Goal: Communication & Community: Answer question/provide support

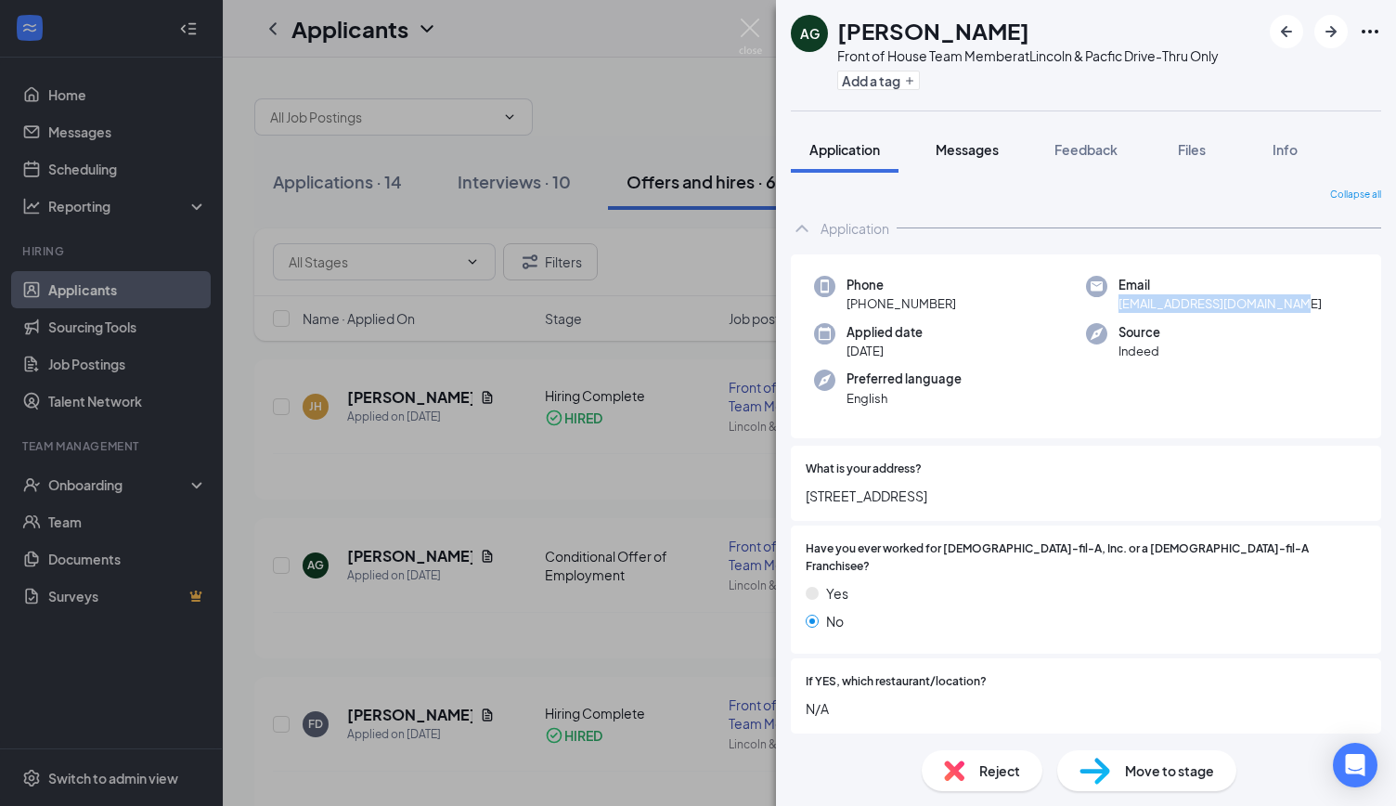
scroll to position [1010, 0]
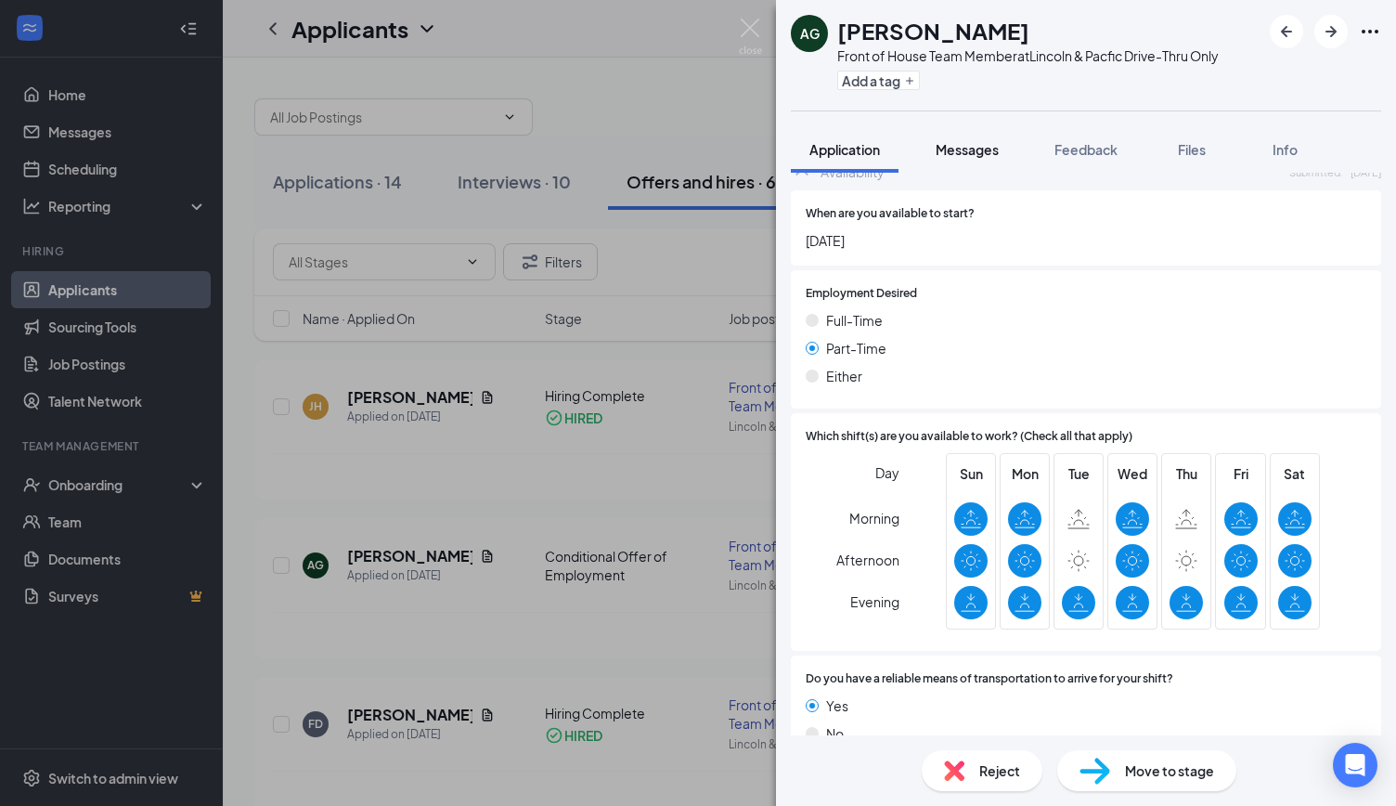
click at [983, 149] on span "Messages" at bounding box center [967, 149] width 63 height 17
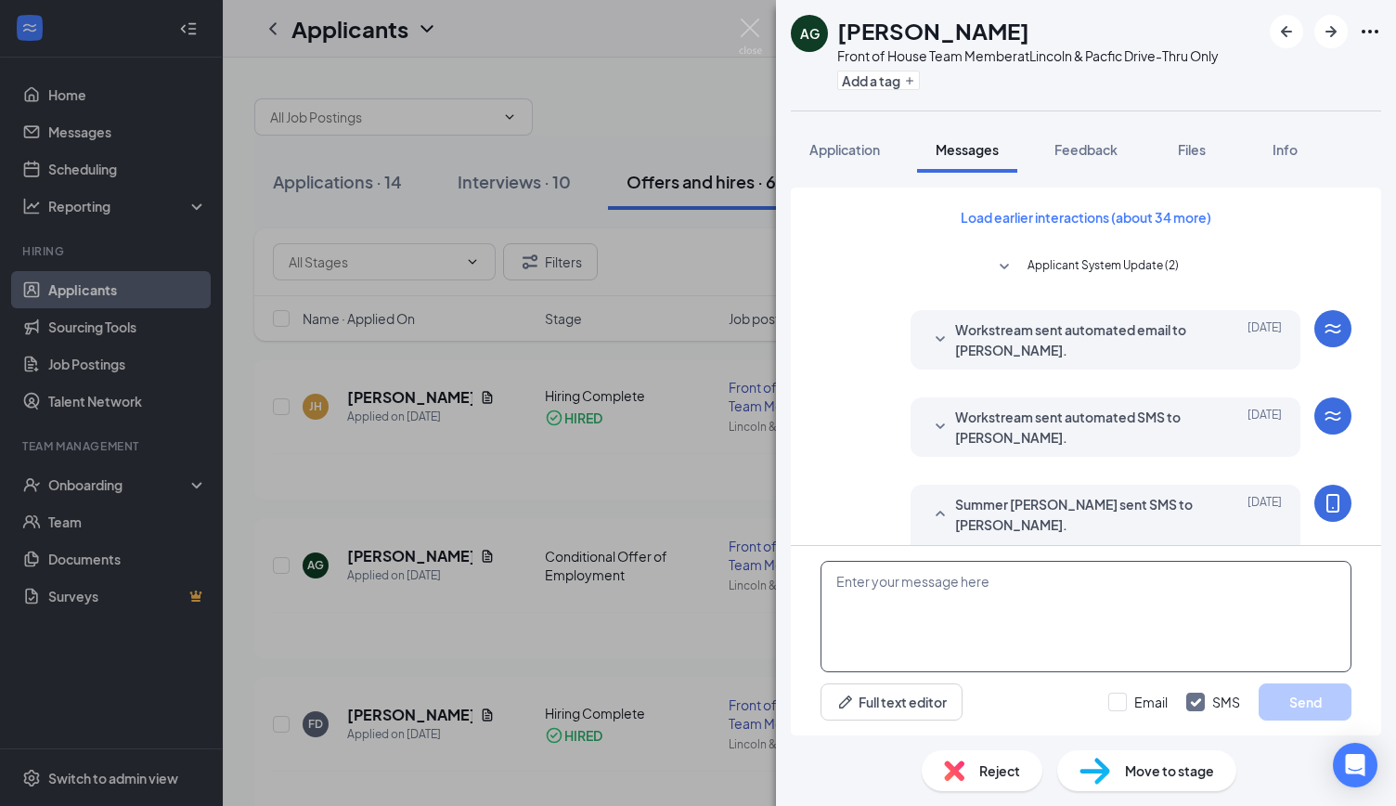
click at [990, 580] on textarea at bounding box center [1086, 616] width 531 height 111
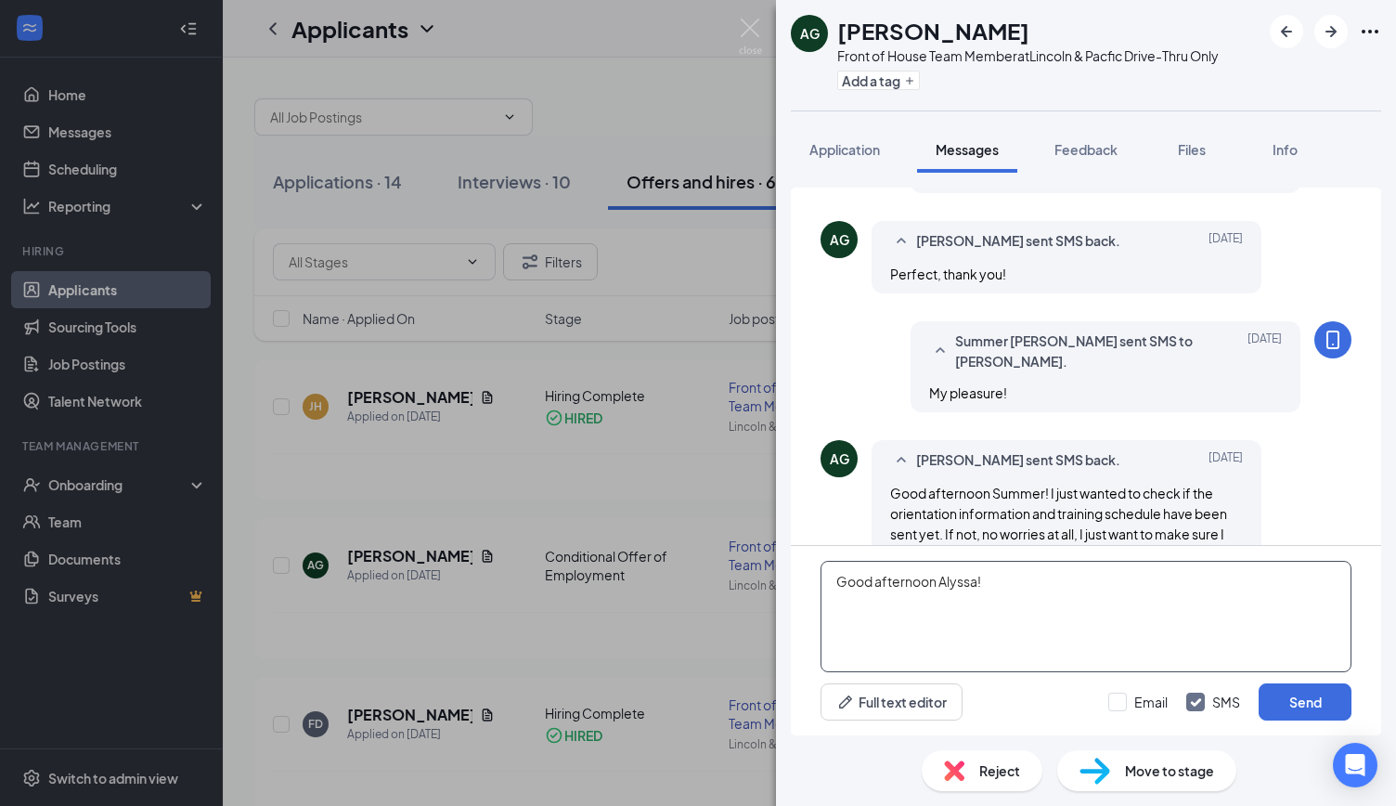
scroll to position [852, 0]
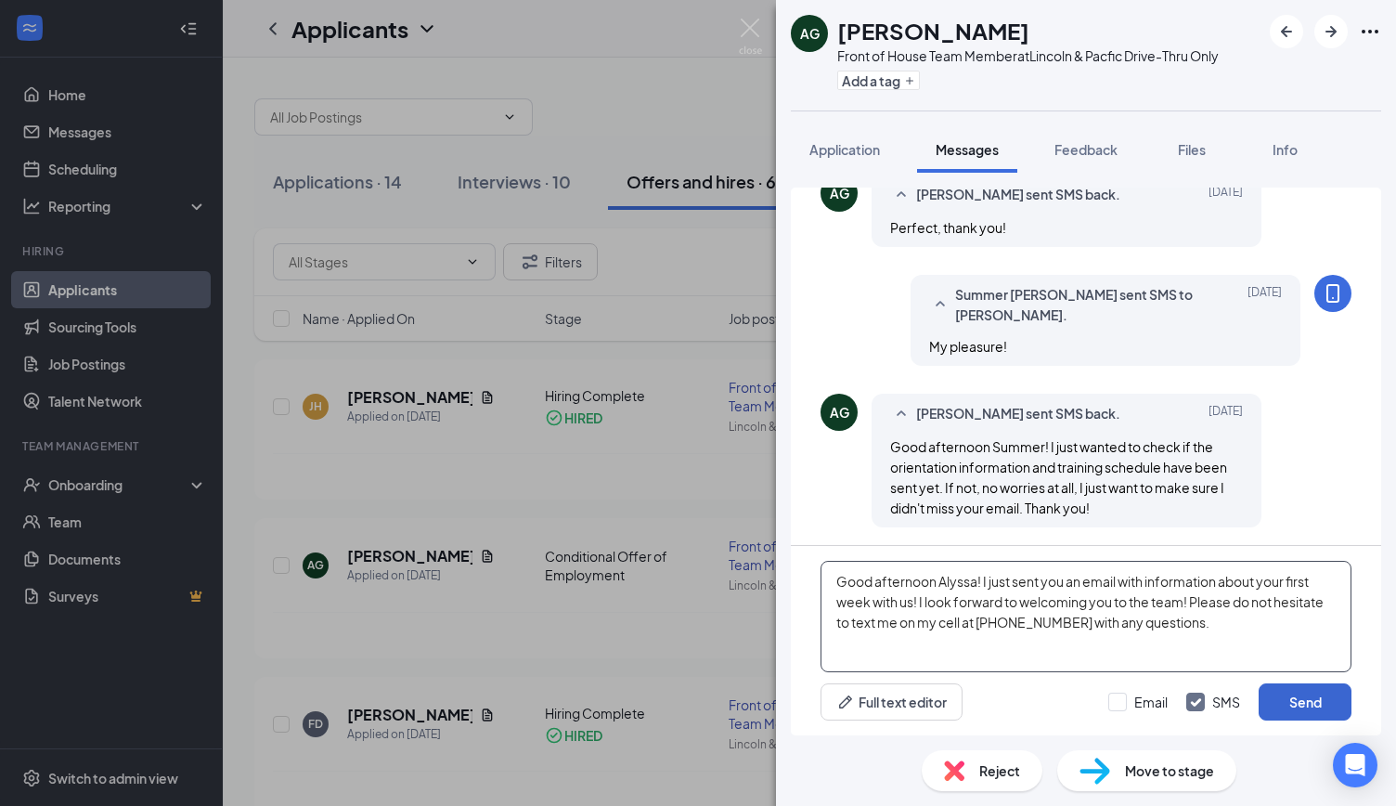
type textarea "Good afternoon Alyssa! I just sent you an email with information about your fir…"
click at [1317, 703] on button "Send" at bounding box center [1305, 701] width 93 height 37
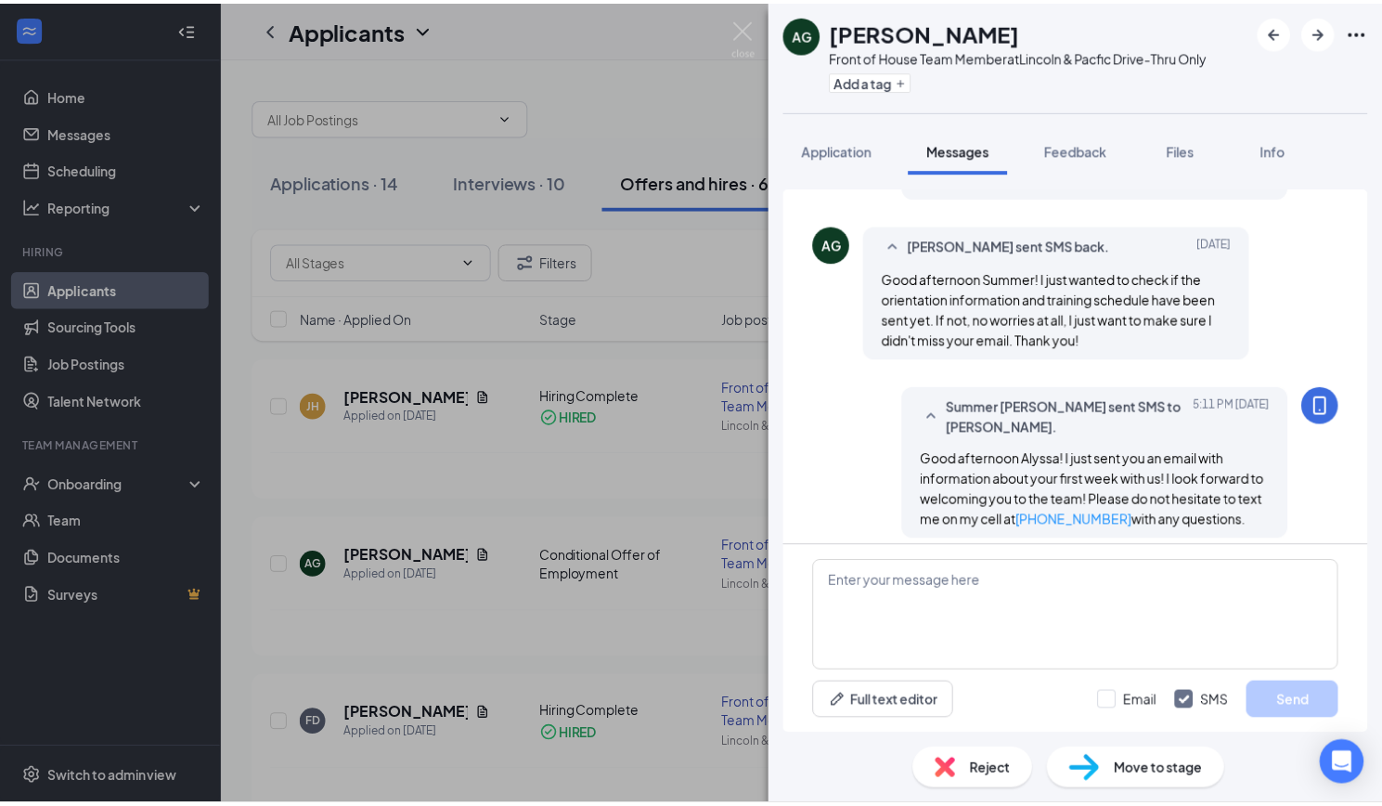
scroll to position [1032, 0]
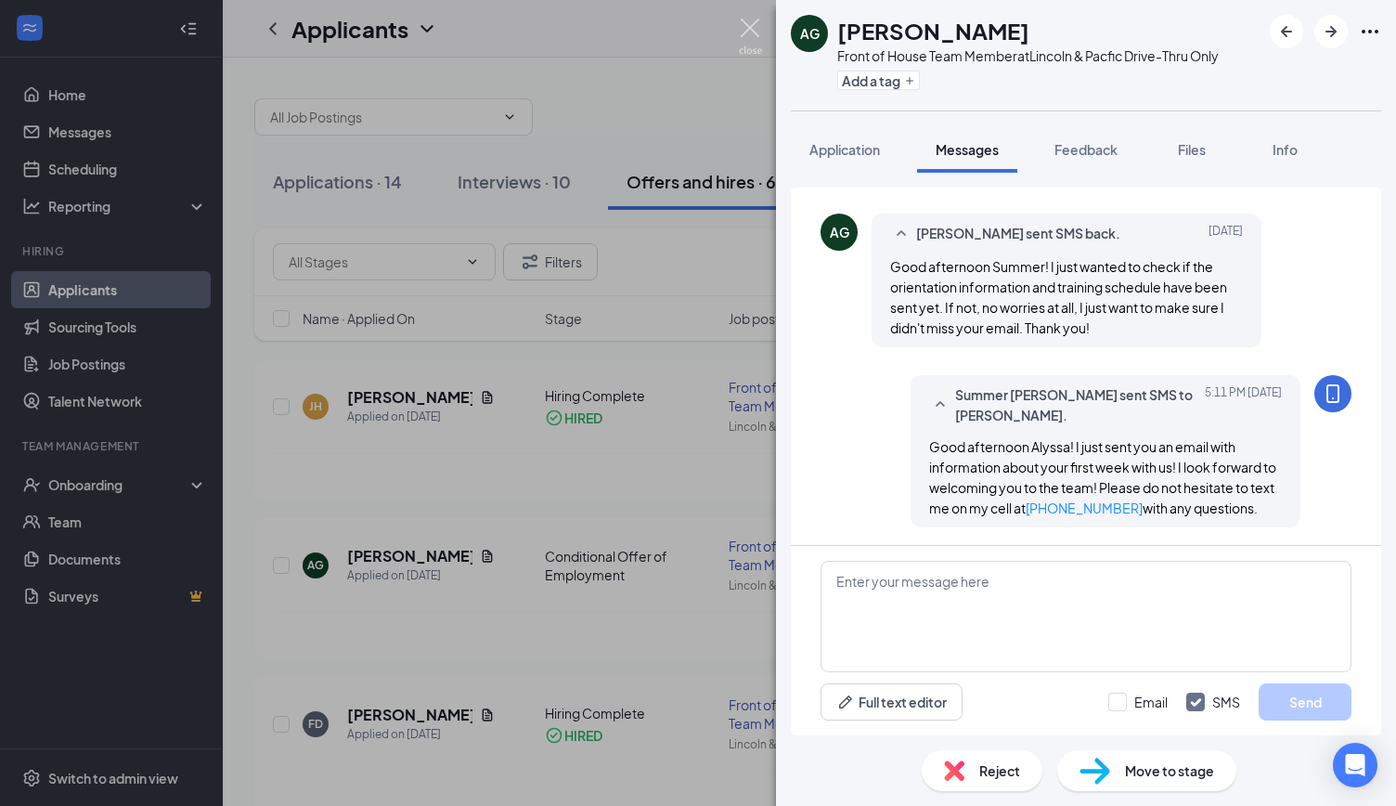
click at [758, 29] on img at bounding box center [750, 37] width 23 height 36
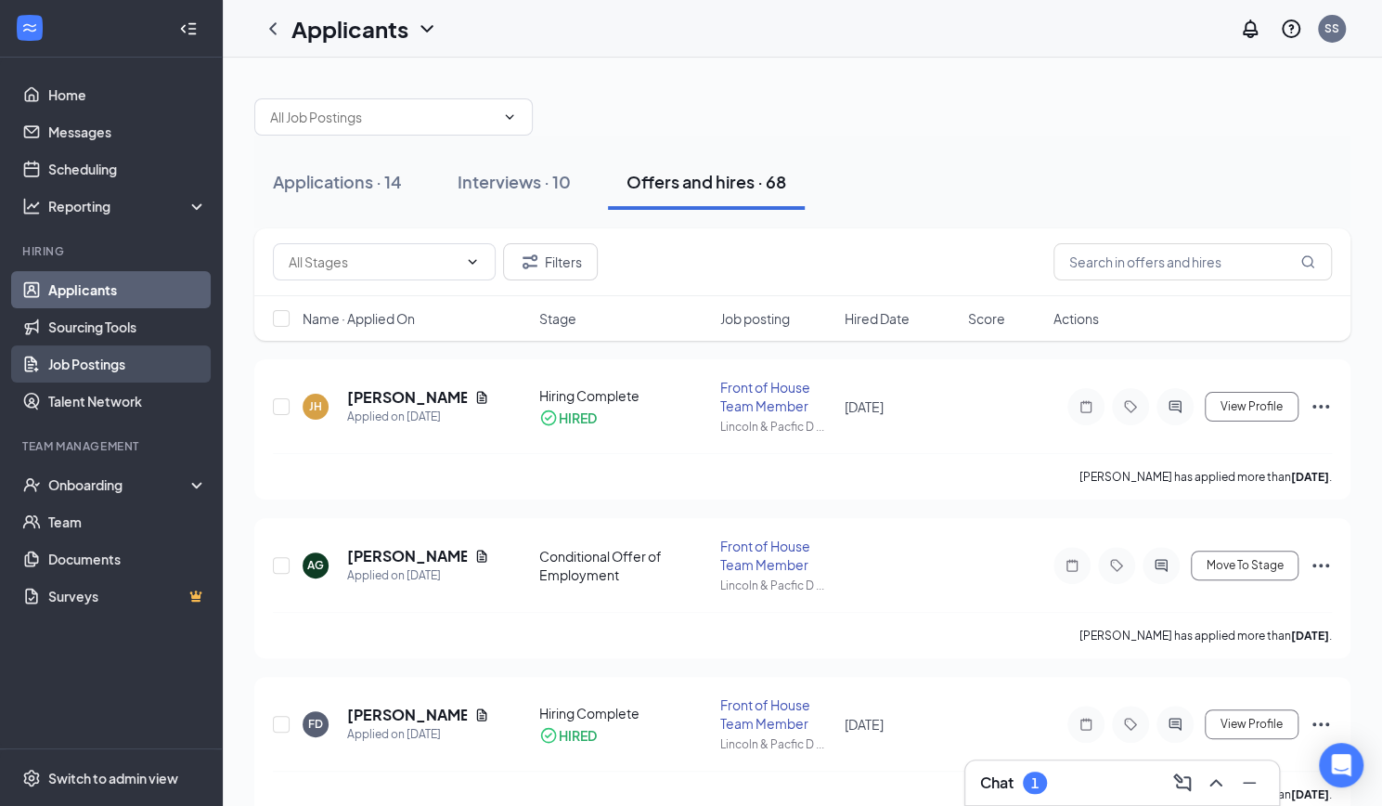
click at [99, 371] on link "Job Postings" at bounding box center [127, 363] width 159 height 37
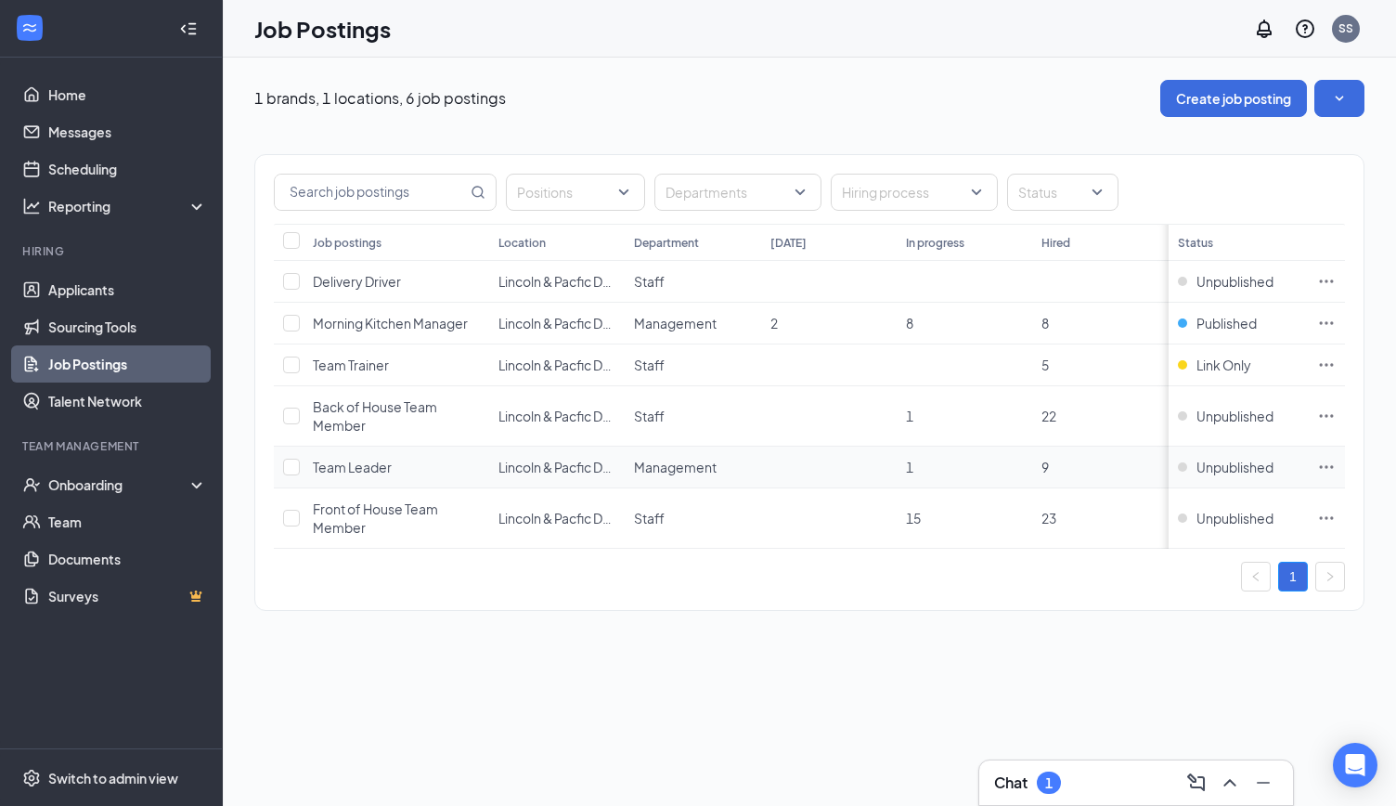
click at [1319, 463] on icon "Ellipses" at bounding box center [1326, 467] width 19 height 19
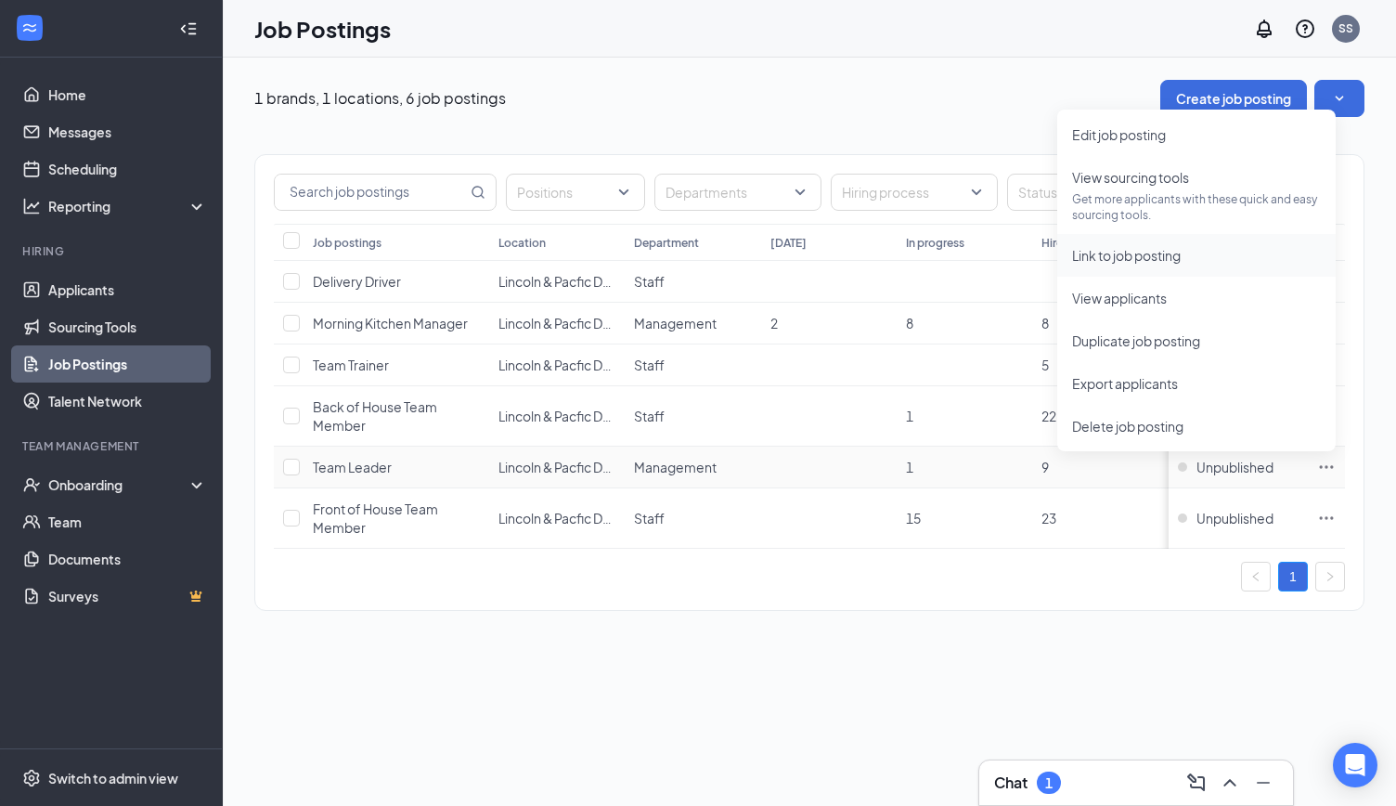
click at [1100, 253] on span "Link to job posting" at bounding box center [1126, 255] width 109 height 17
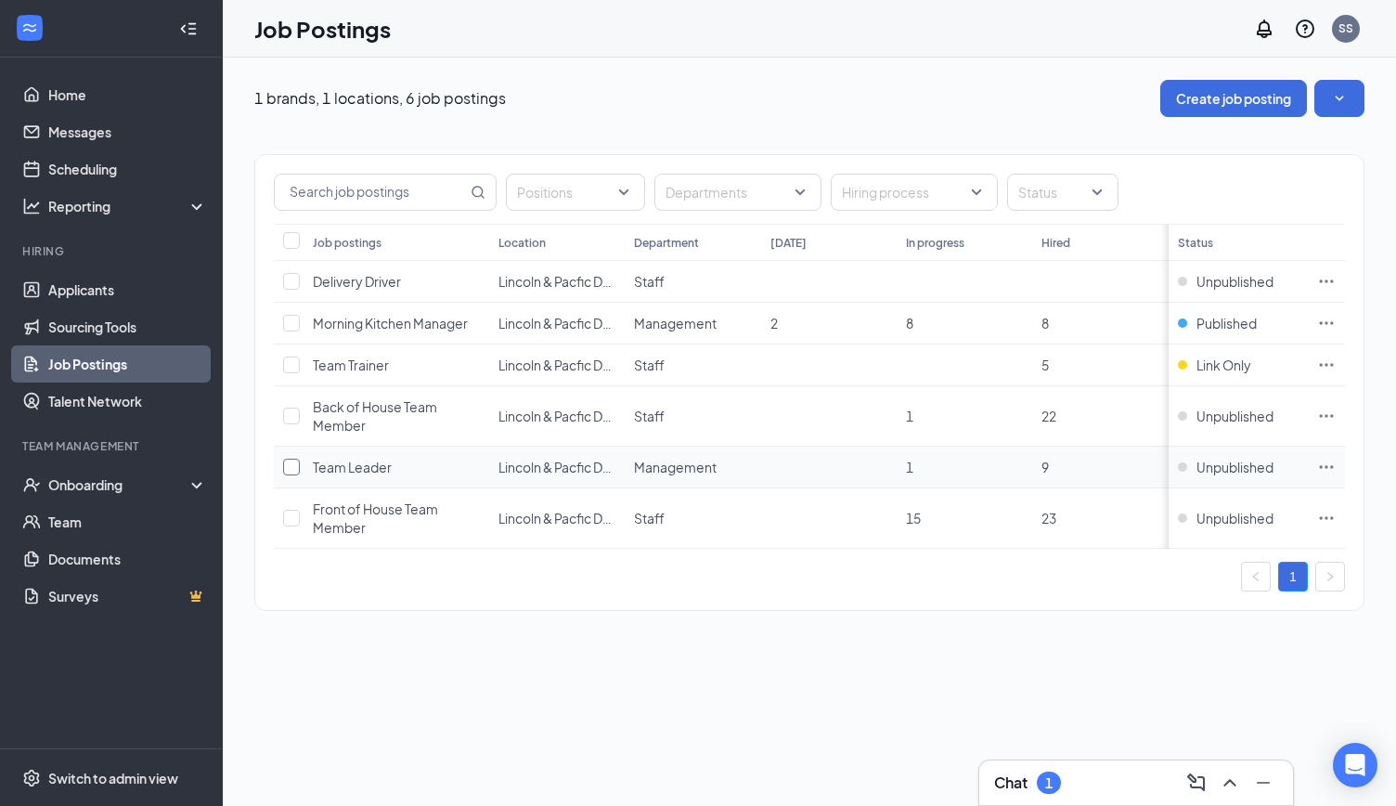
click at [295, 467] on input "checkbox" at bounding box center [291, 467] width 17 height 17
checkbox input "true"
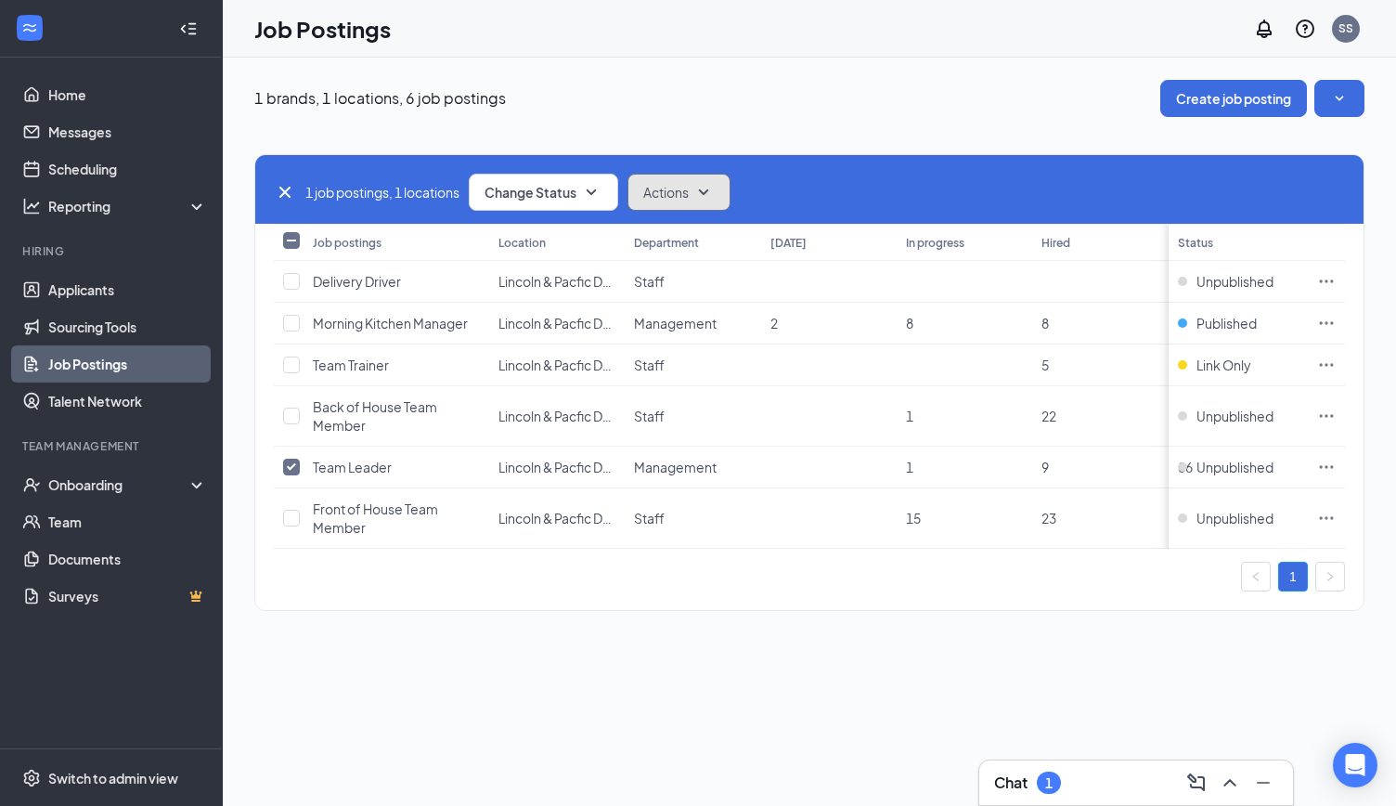
click at [701, 186] on icon "SmallChevronDown" at bounding box center [704, 192] width 22 height 22
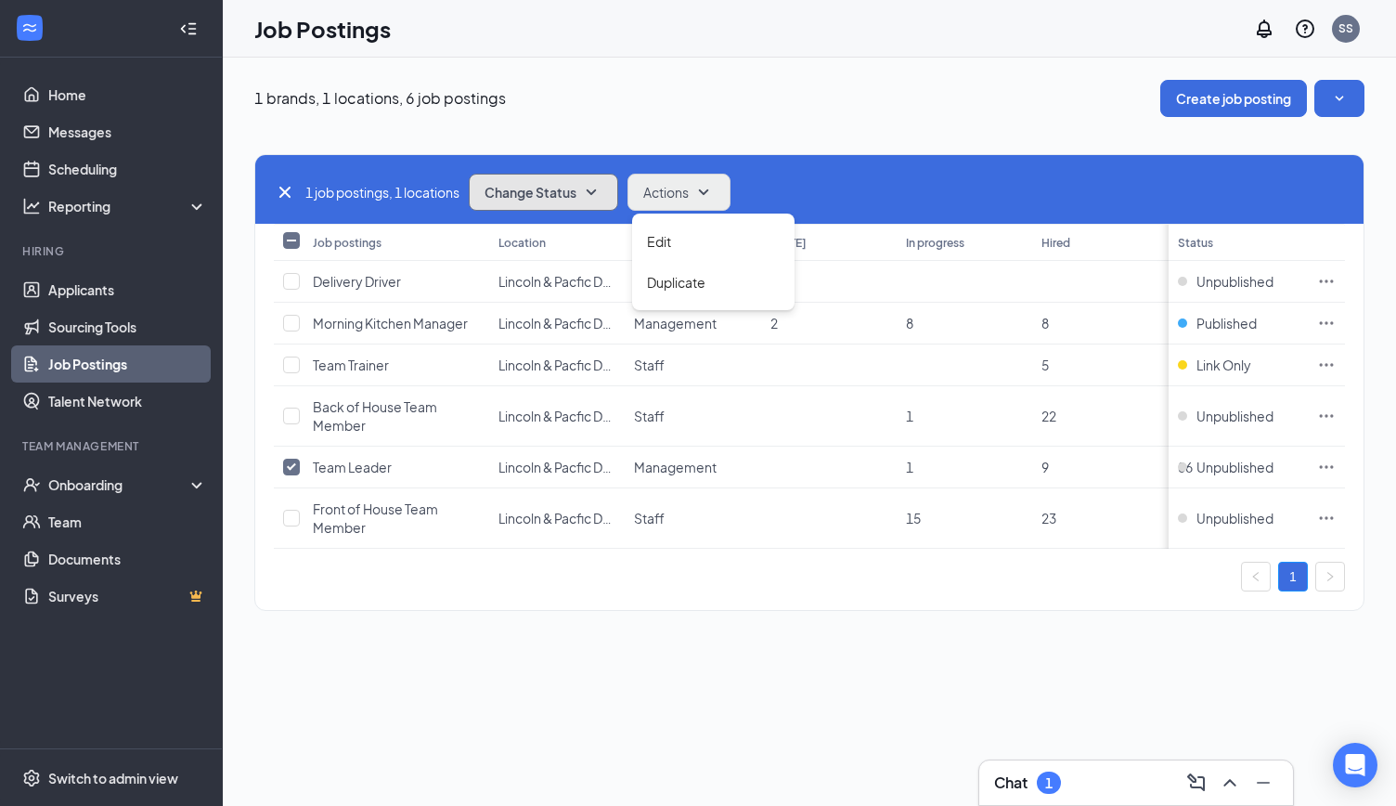
click at [564, 182] on button "Change Status" at bounding box center [543, 192] width 149 height 37
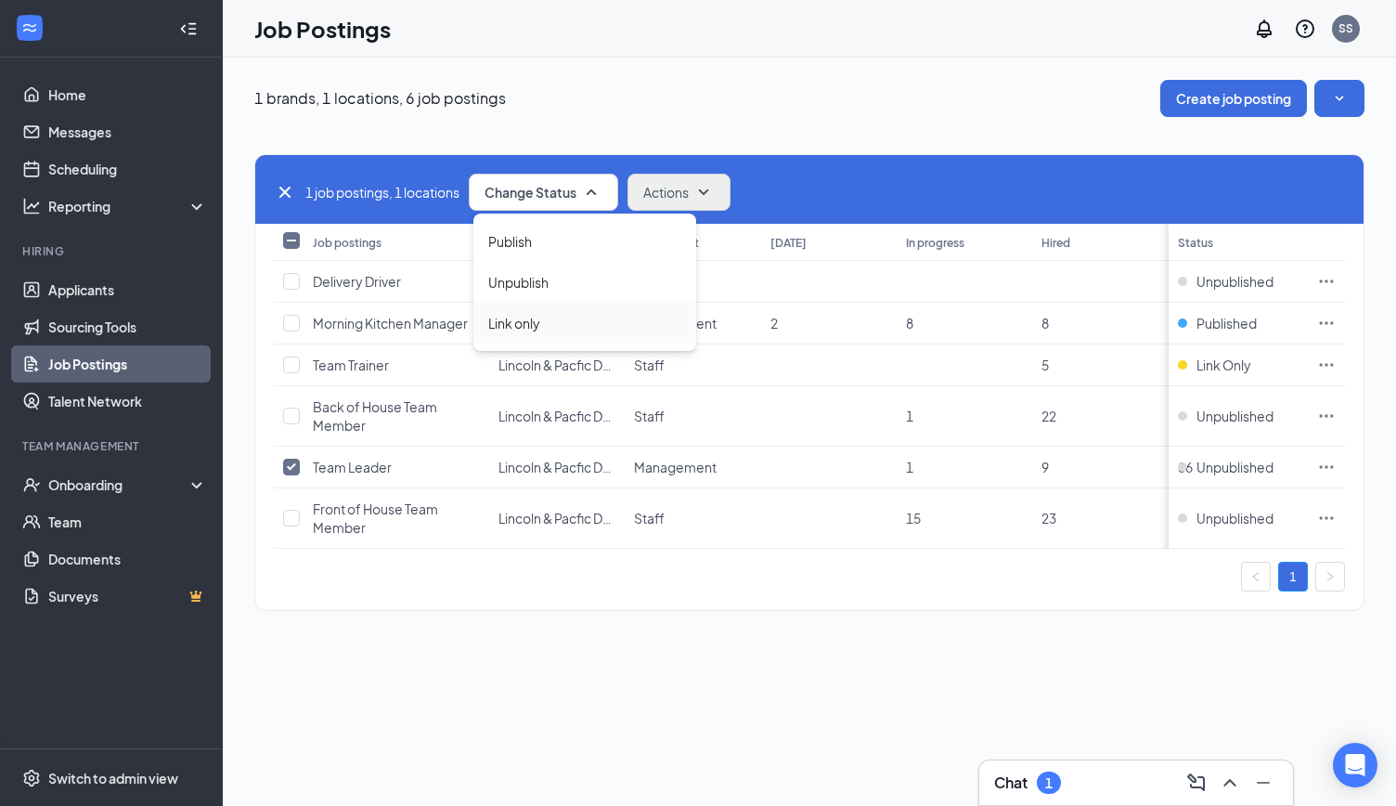
click at [521, 326] on span "Link only" at bounding box center [514, 323] width 52 height 20
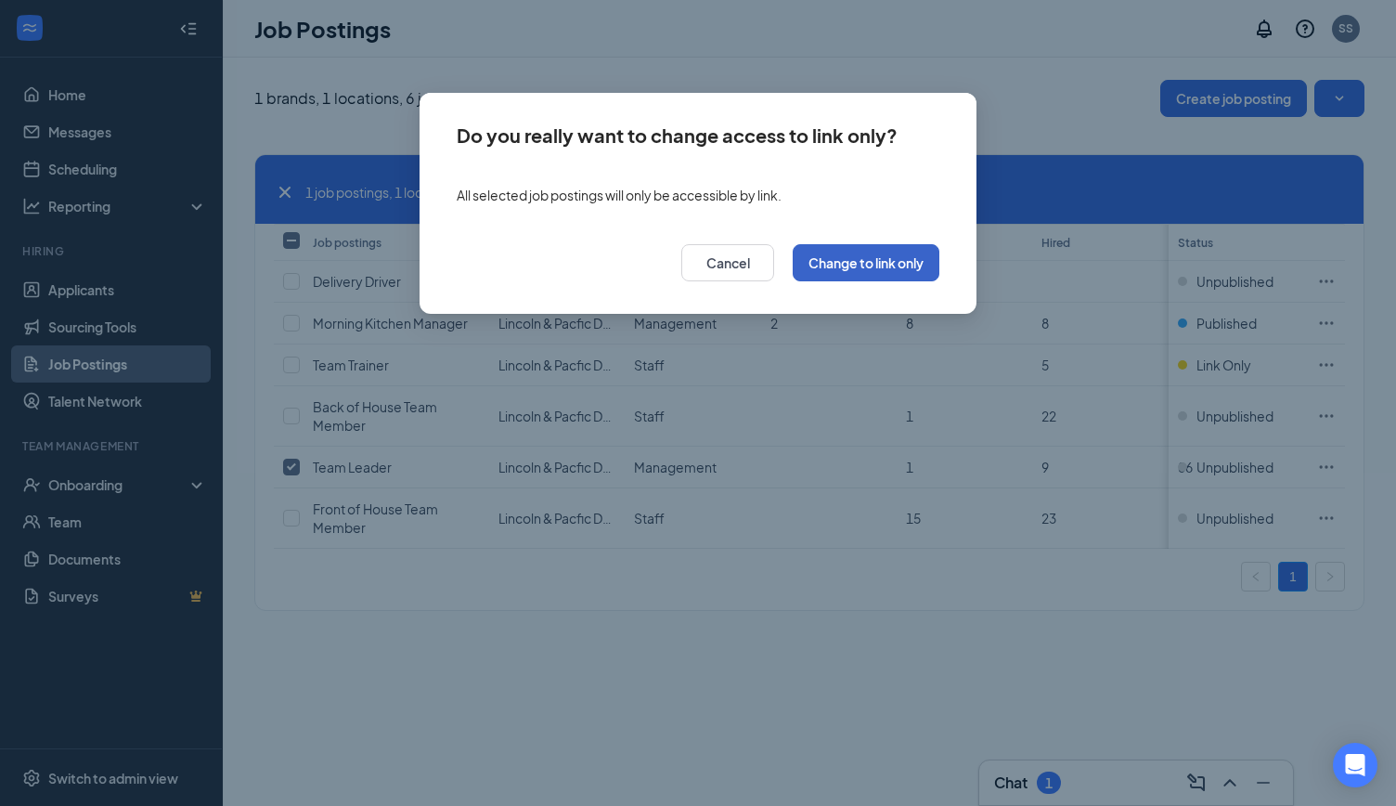
click at [866, 267] on button "Change to link only" at bounding box center [866, 262] width 147 height 37
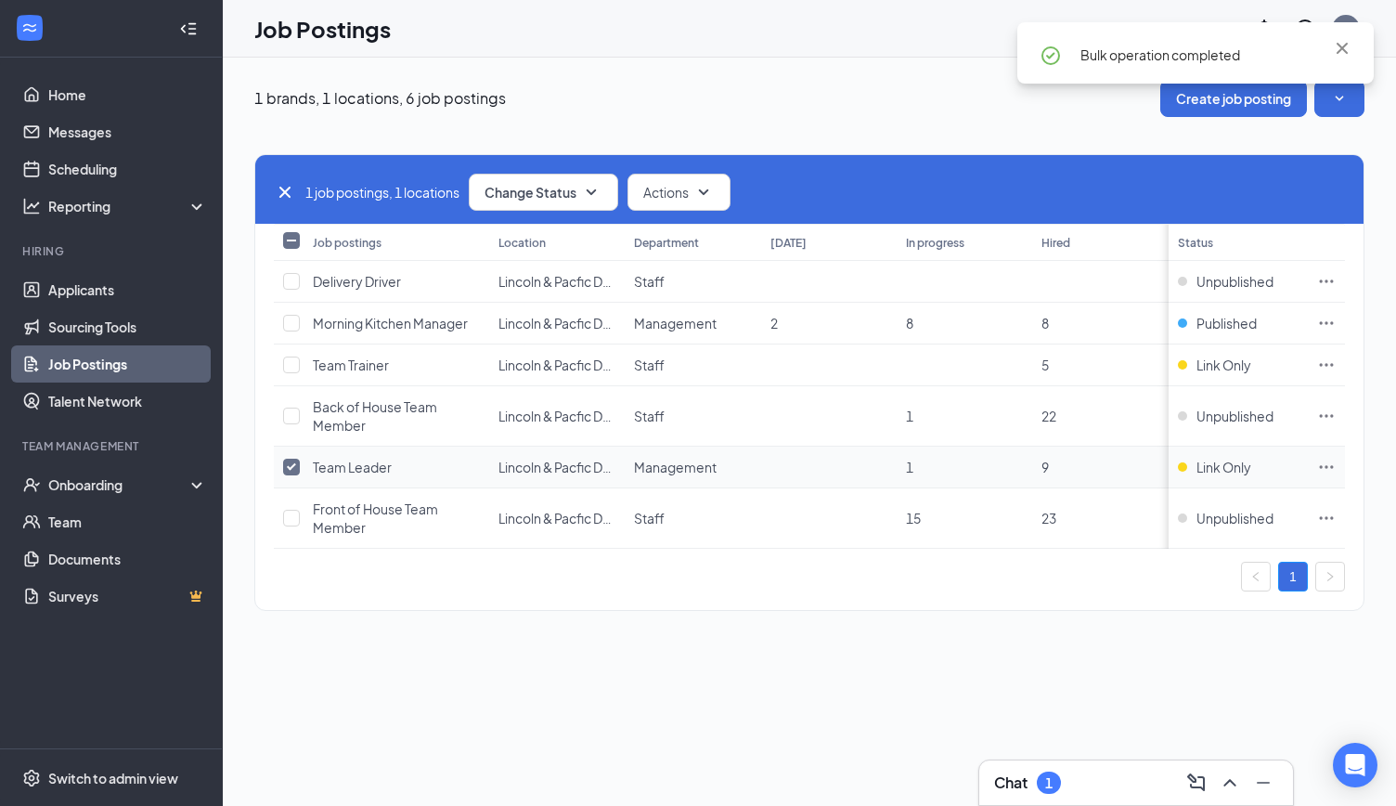
click at [1330, 465] on icon "Ellipses" at bounding box center [1326, 467] width 19 height 19
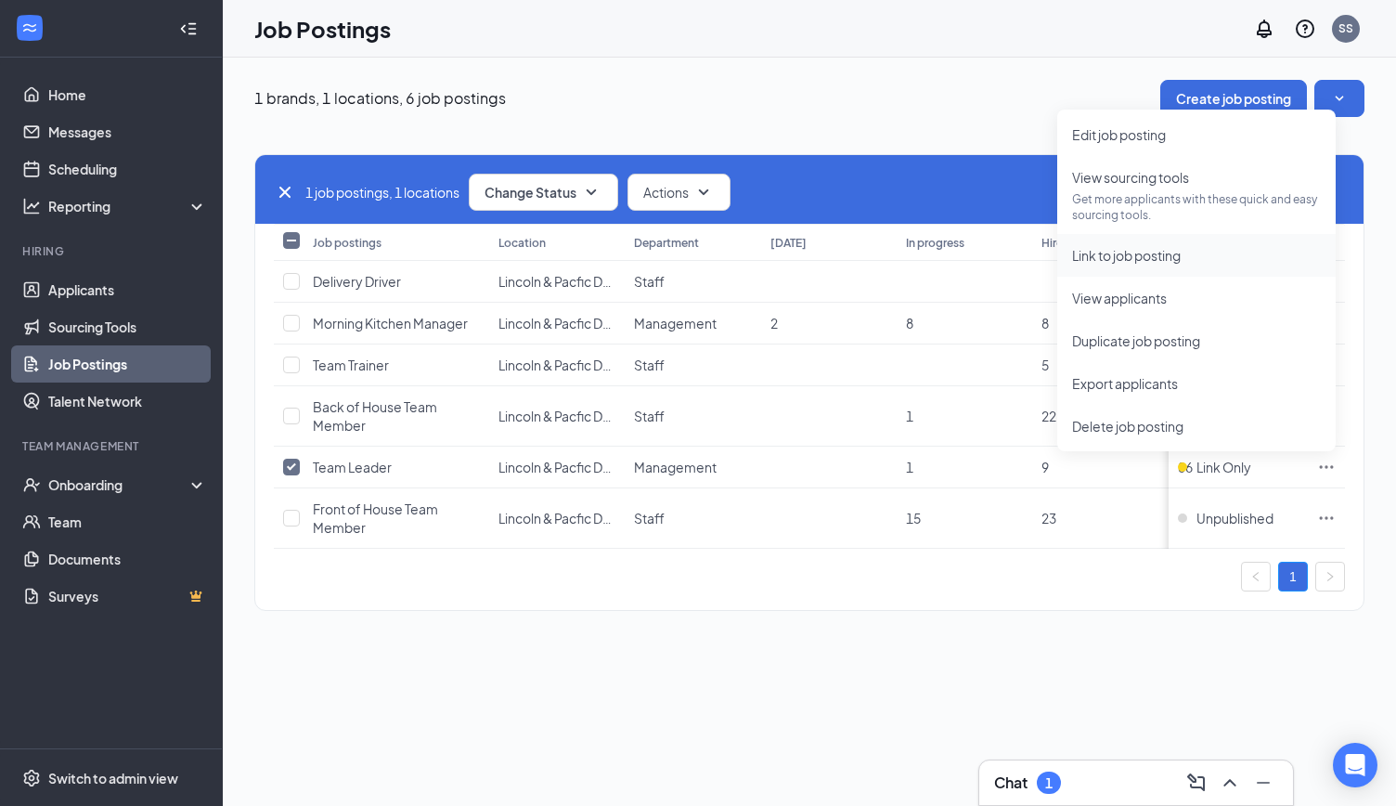
click at [1136, 258] on span "Link to job posting" at bounding box center [1126, 255] width 109 height 17
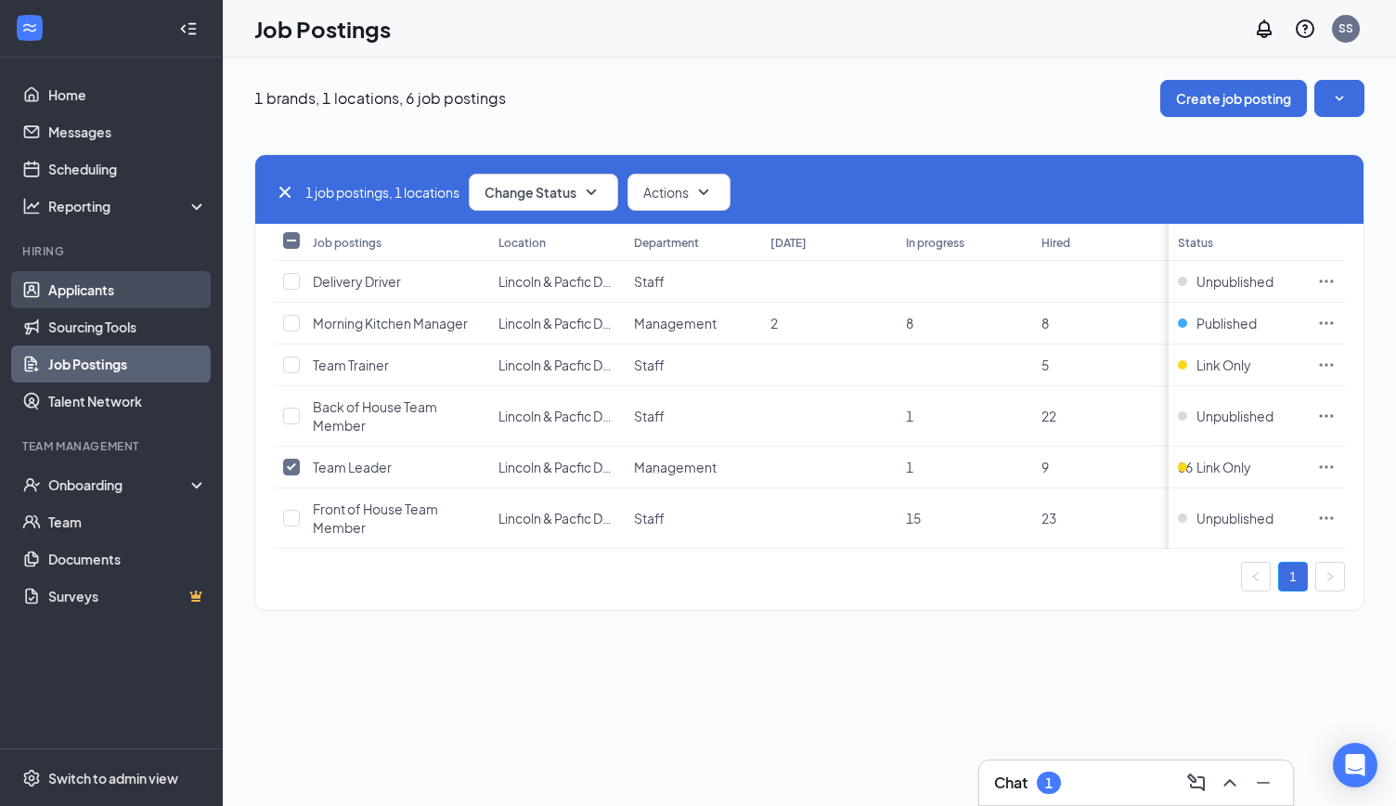
click at [84, 284] on link "Applicants" at bounding box center [127, 289] width 159 height 37
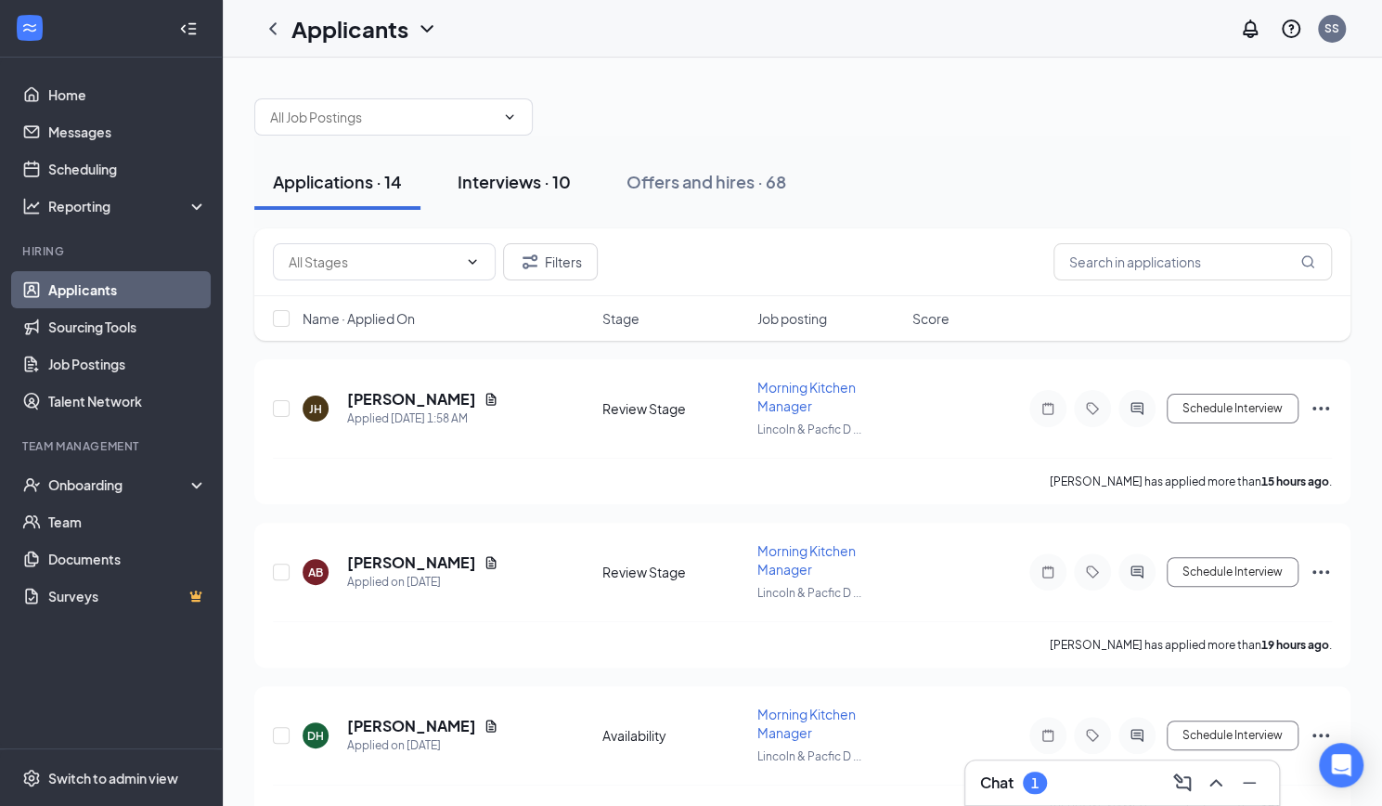
click at [508, 175] on div "Interviews · 10" at bounding box center [514, 181] width 113 height 23
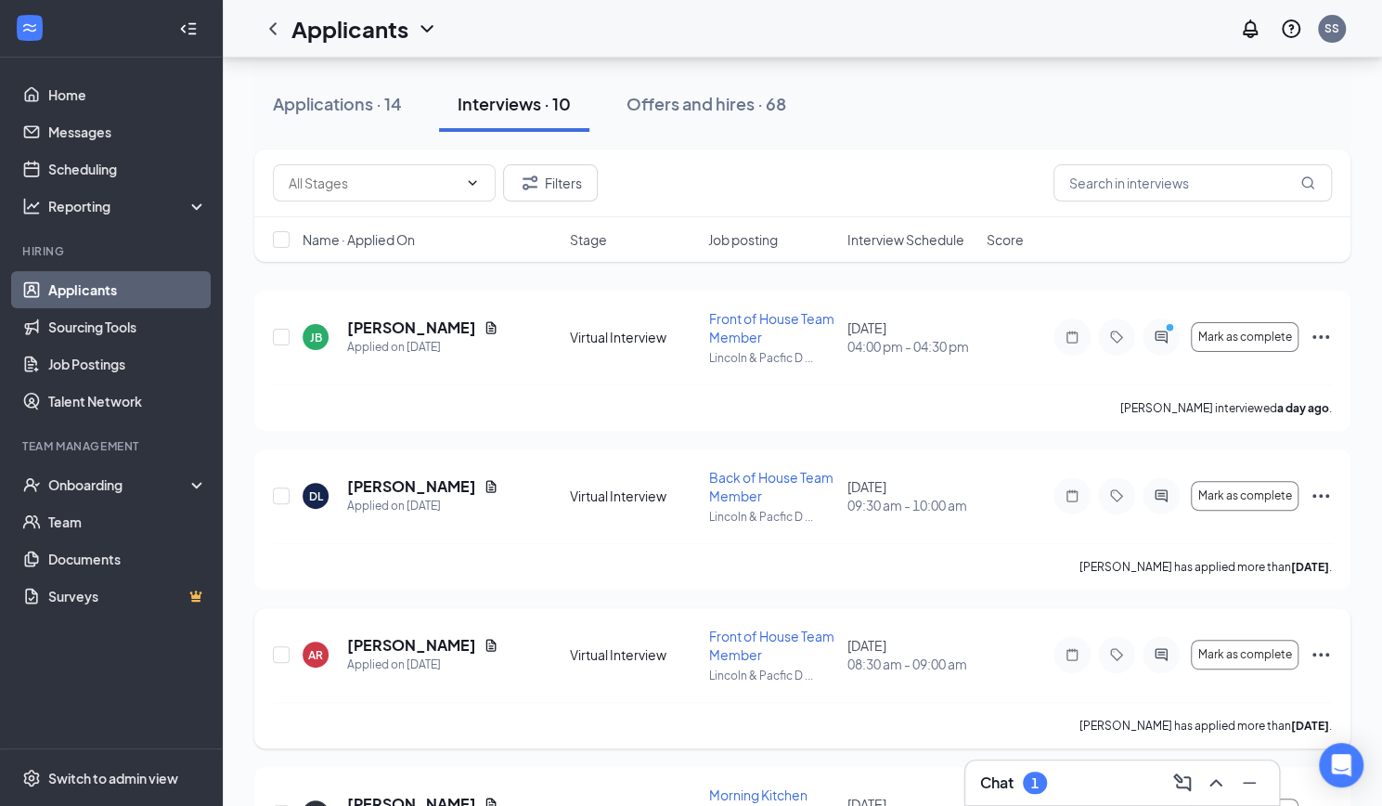
scroll to position [87, 0]
